Goal: Task Accomplishment & Management: Complete application form

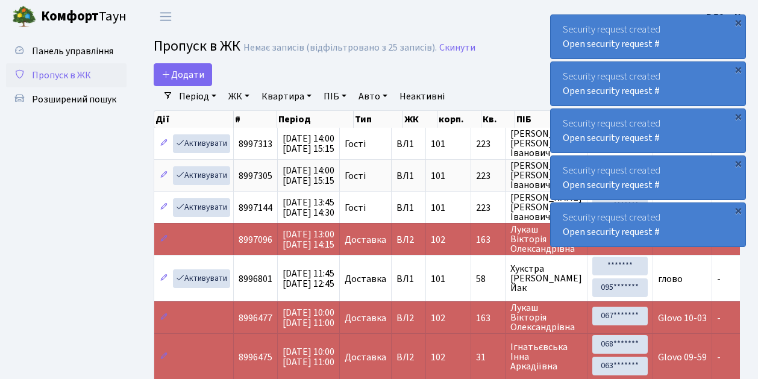
select select "25"
click at [106, 229] on ul "Панель управління Пропуск в ЖК Розширений пошук" at bounding box center [66, 301] width 120 height 525
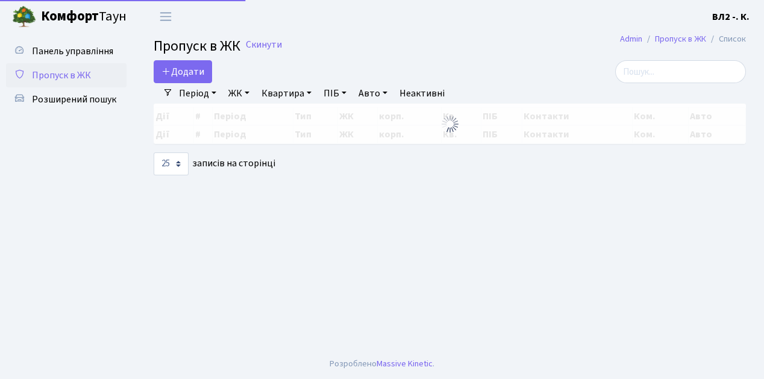
select select "25"
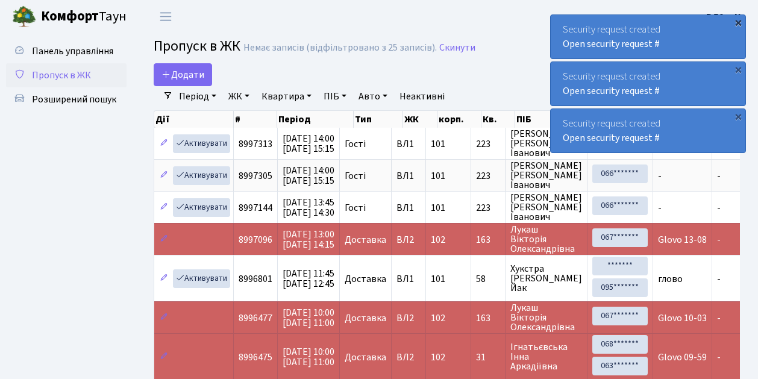
click at [738, 23] on div "×" at bounding box center [738, 22] width 12 height 12
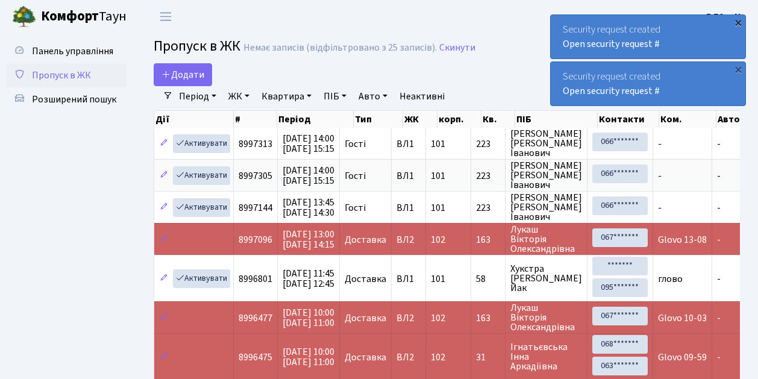
click at [740, 23] on div "×" at bounding box center [738, 22] width 12 height 12
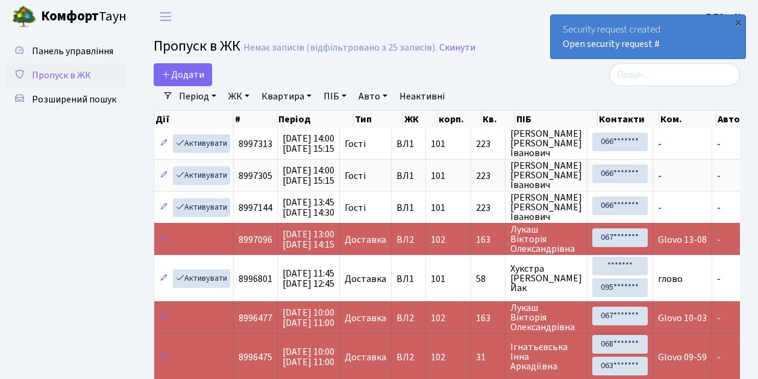
click at [740, 23] on div "×" at bounding box center [738, 22] width 12 height 12
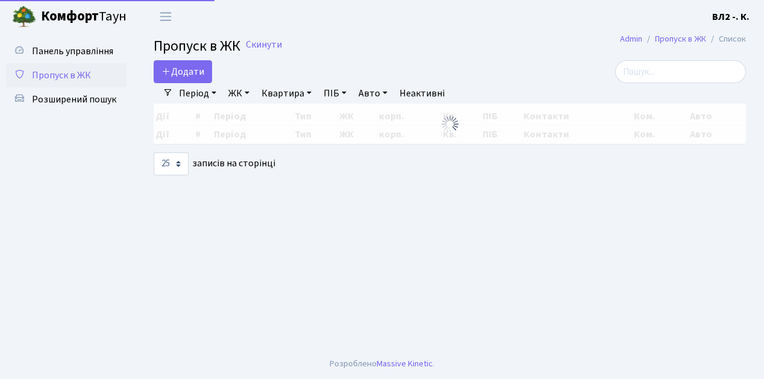
select select "25"
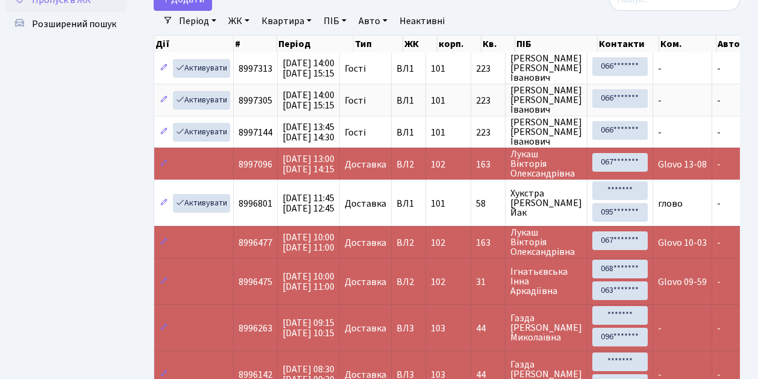
scroll to position [60, 0]
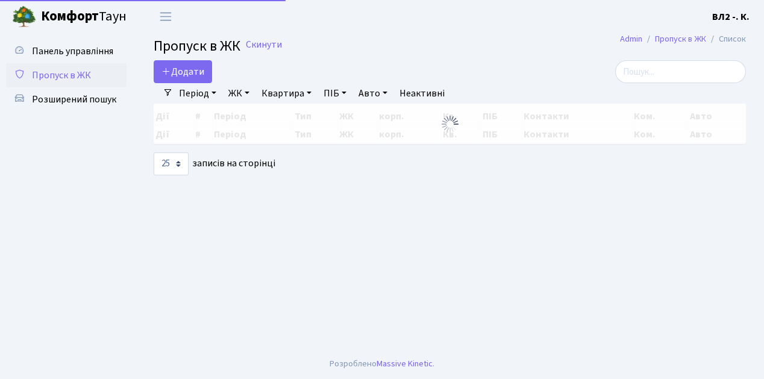
select select "25"
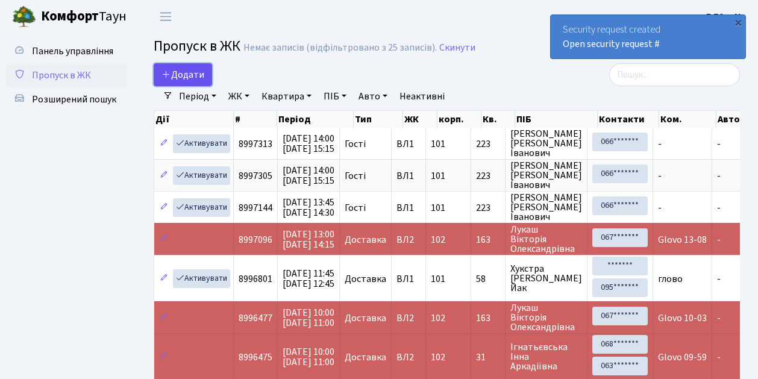
click at [201, 83] on link "Додати" at bounding box center [183, 74] width 58 height 23
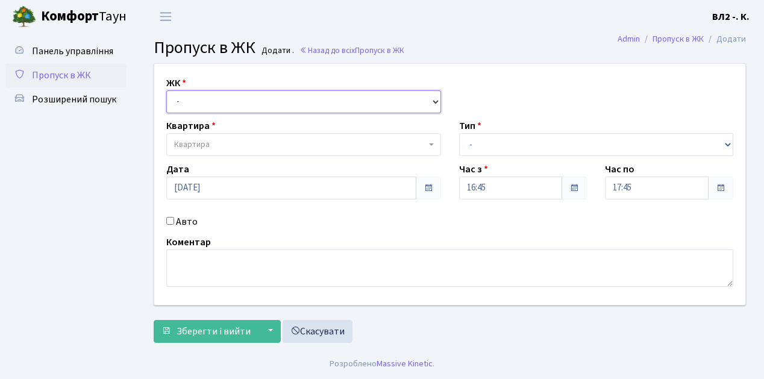
click at [433, 104] on select "- ВЛ1, Ужгородський пров., 4/1 ВЛ2, Голосіївський просп., 76 ВЛ3, пр.Голосіївсь…" at bounding box center [303, 101] width 275 height 23
select select "317"
click at [166, 90] on select "- ВЛ1, Ужгородський пров., 4/1 ВЛ2, Голосіївський просп., 76 ВЛ3, пр.Голосіївсь…" at bounding box center [303, 101] width 275 height 23
select select
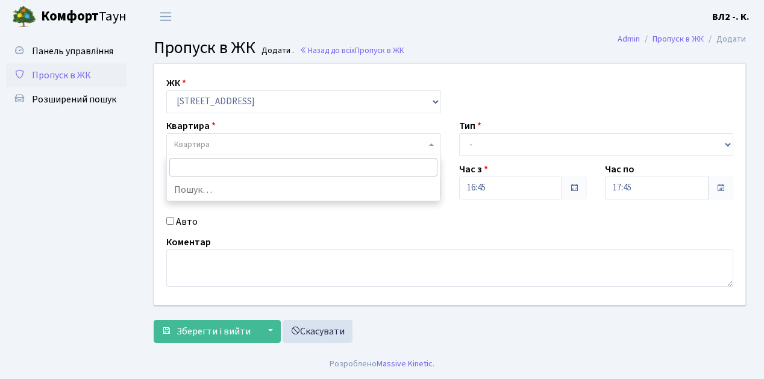
click at [430, 143] on b at bounding box center [431, 144] width 5 height 2
type input "5"
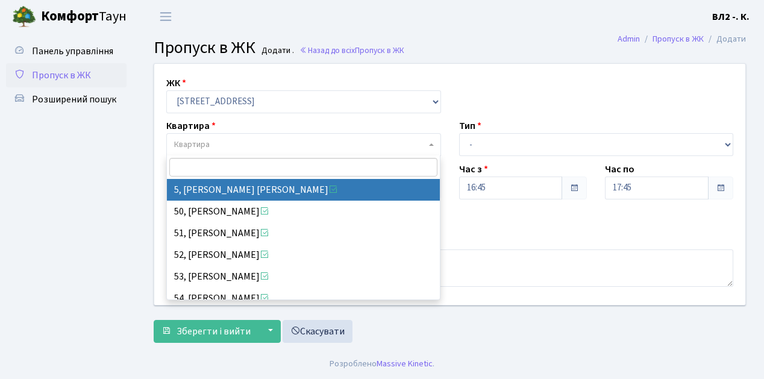
select select "37954"
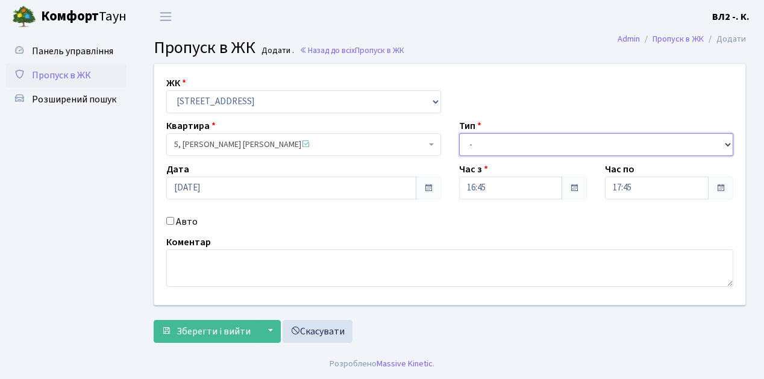
click at [726, 143] on select "- Доставка Таксі Гості Сервіс" at bounding box center [596, 144] width 275 height 23
select select "1"
click at [459, 133] on select "- Доставка Таксі Гості Сервіс" at bounding box center [596, 144] width 275 height 23
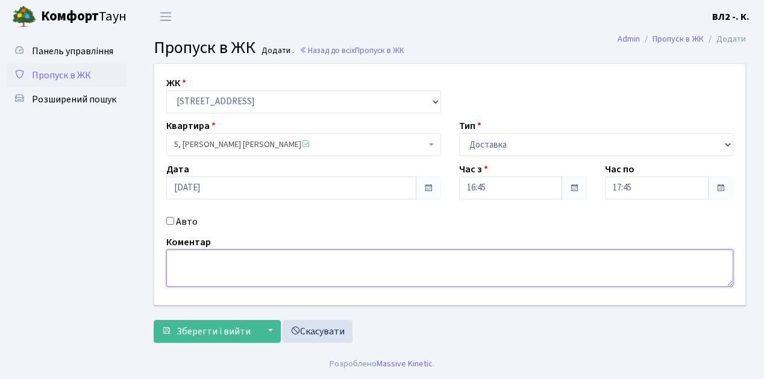
click at [174, 253] on textarea at bounding box center [449, 267] width 567 height 37
type textarea "П"
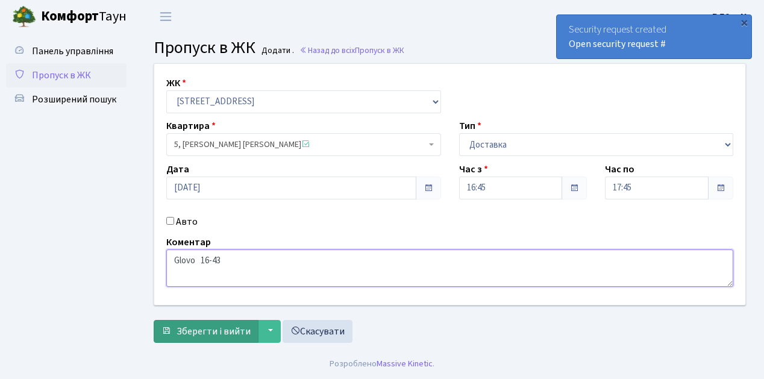
type textarea "Glovo 16-43"
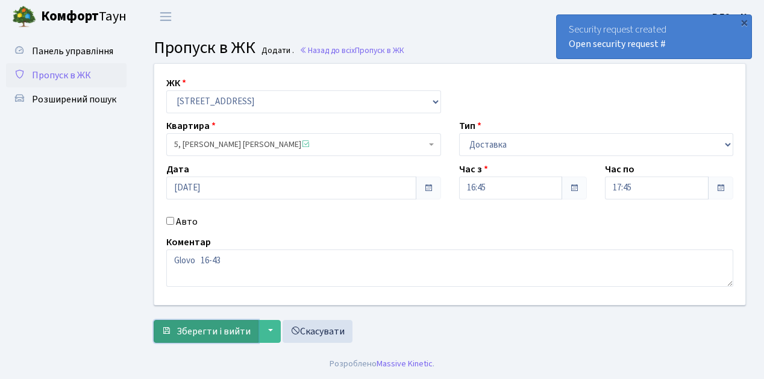
click at [193, 330] on span "Зберегти і вийти" at bounding box center [213, 331] width 74 height 13
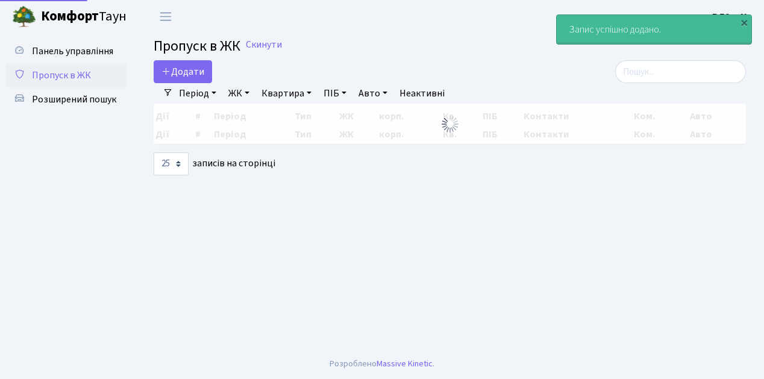
select select "25"
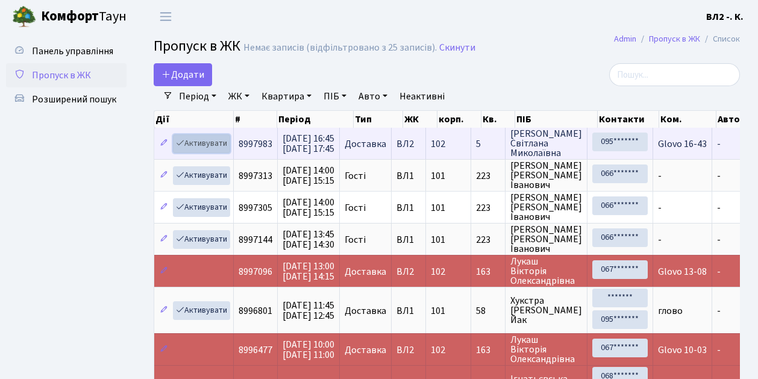
click at [226, 151] on link "Активувати" at bounding box center [201, 143] width 57 height 19
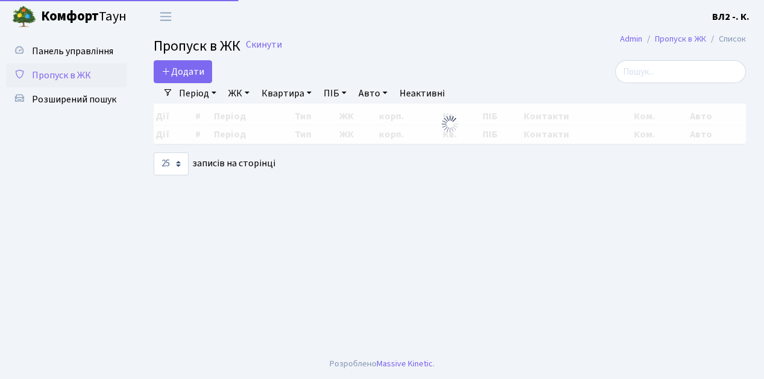
select select "25"
